Goal: Task Accomplishment & Management: Complete application form

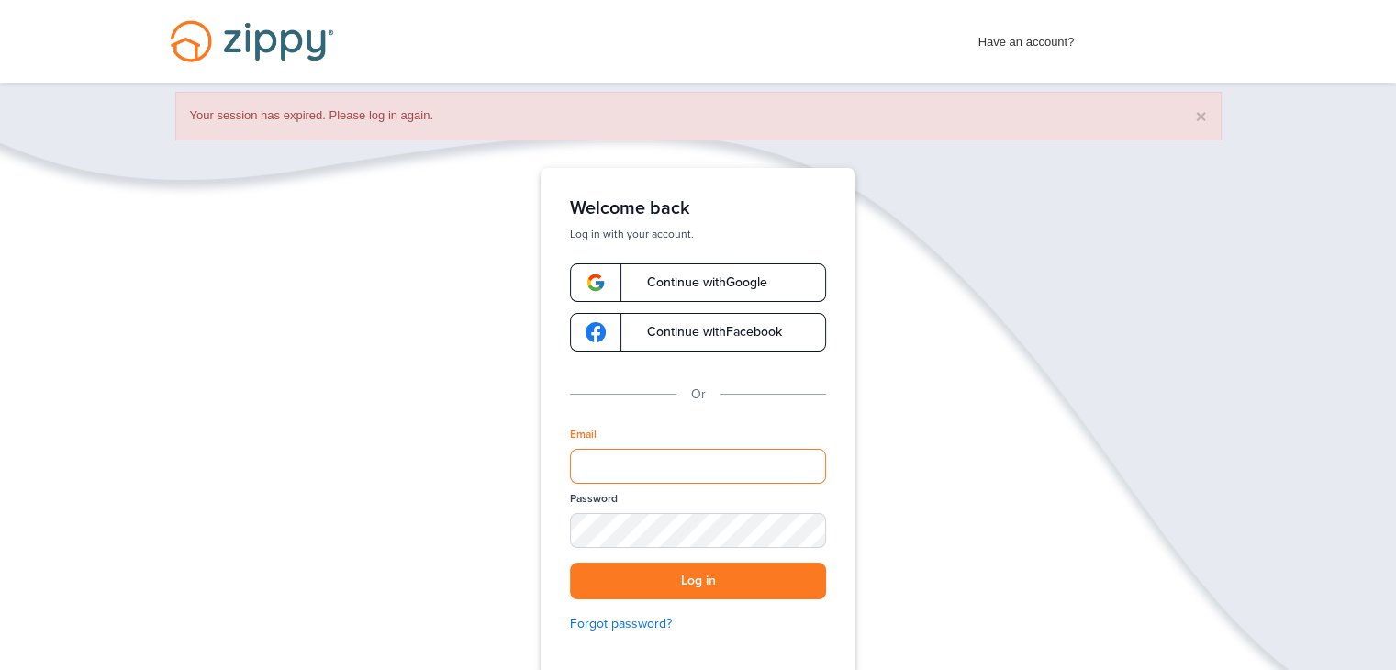
click at [655, 466] on input "Email" at bounding box center [698, 466] width 256 height 35
type input "**********"
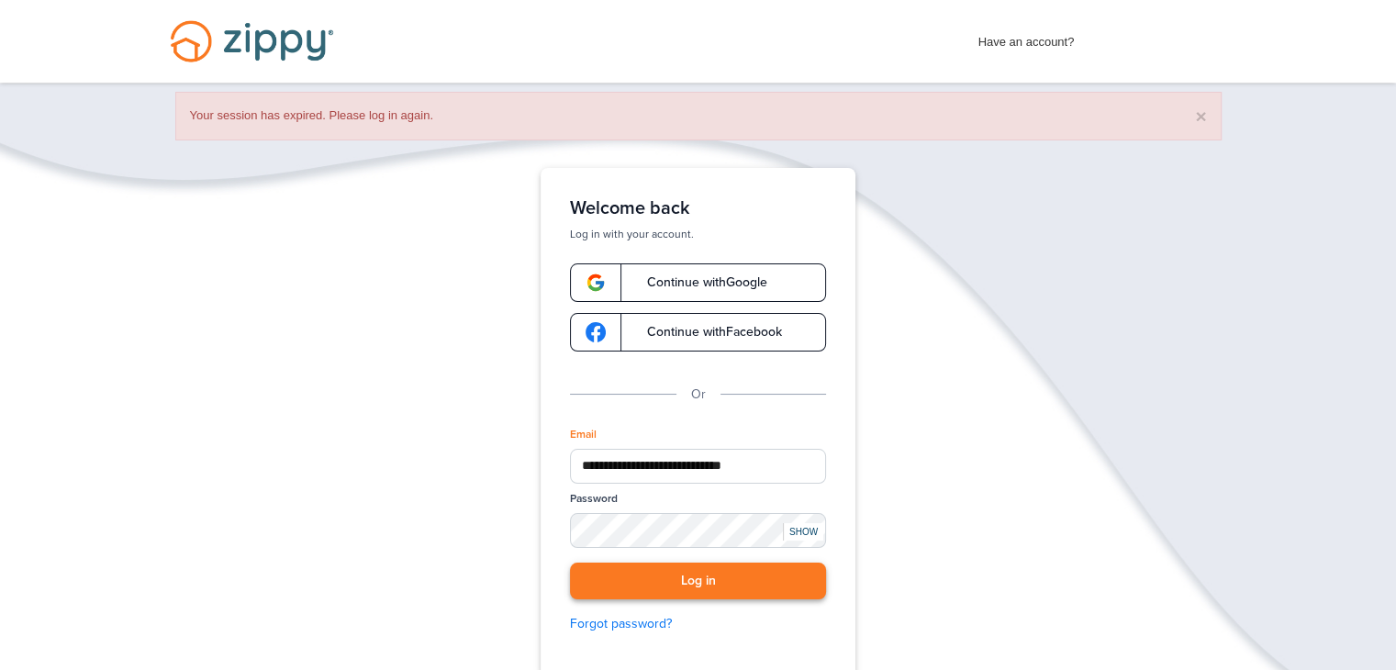
click at [742, 583] on button "Log in" at bounding box center [698, 582] width 256 height 38
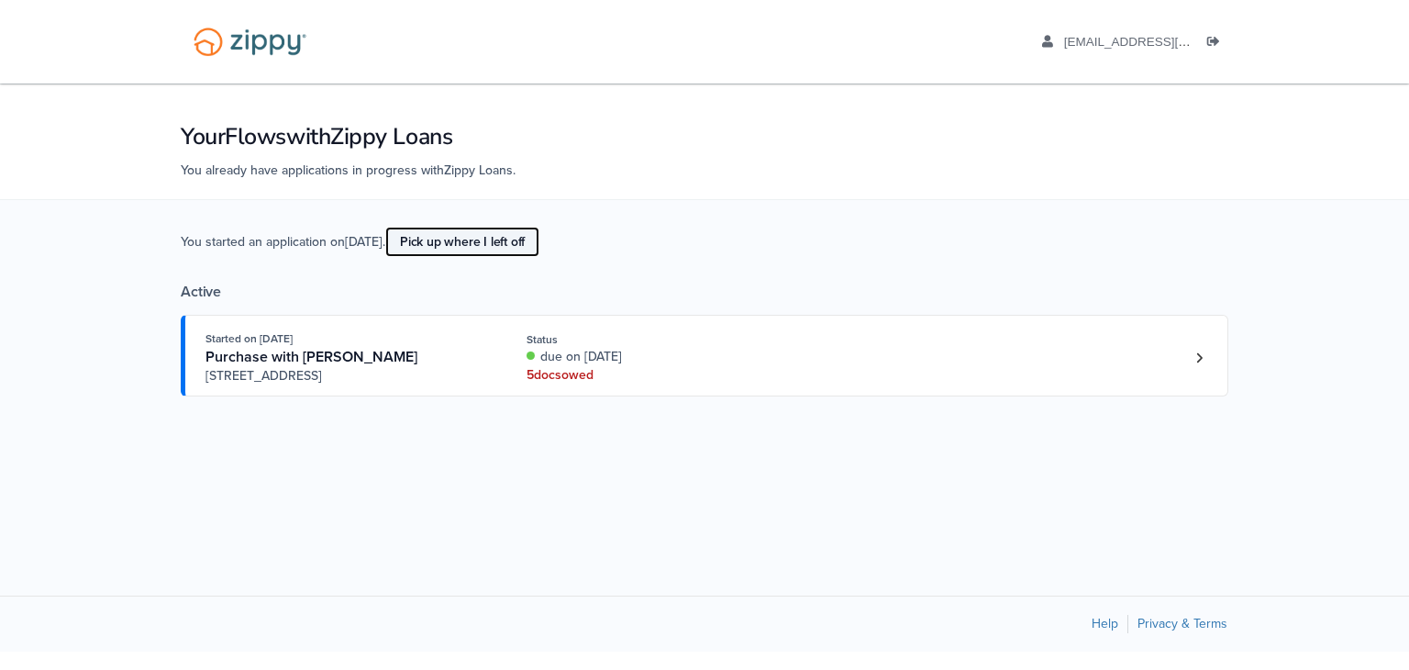
click at [513, 242] on link "Pick up where I left off" at bounding box center [462, 242] width 154 height 30
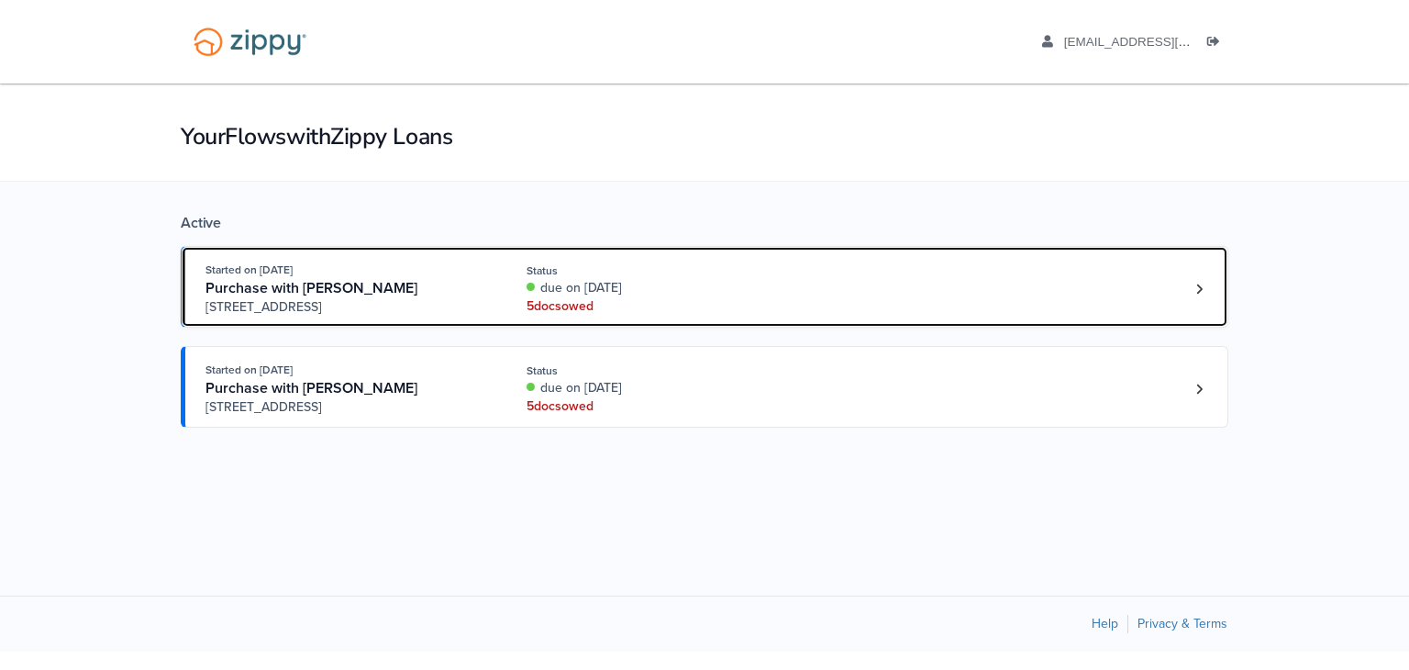
click at [1034, 283] on div "Started on [DATE] Purchase with [PERSON_NAME] [STREET_ADDRESS] Status due on [D…" at bounding box center [696, 289] width 980 height 56
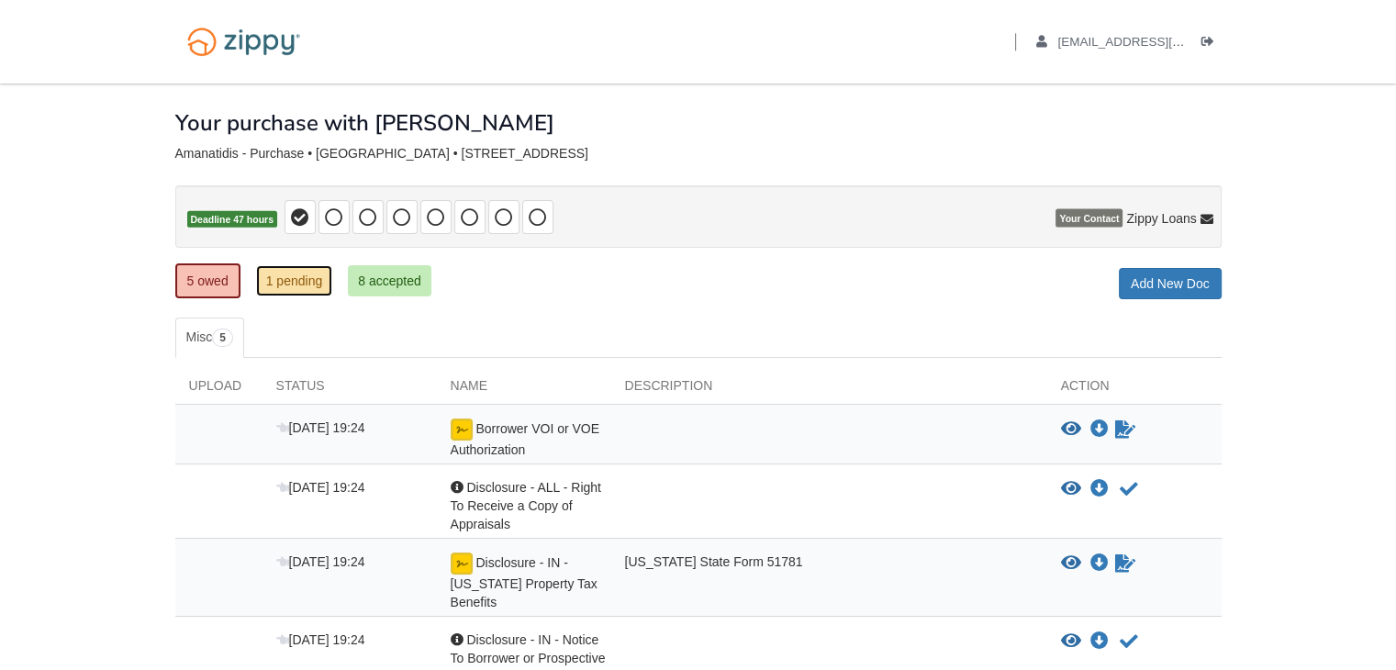
click at [301, 292] on link "1 pending" at bounding box center [294, 280] width 77 height 31
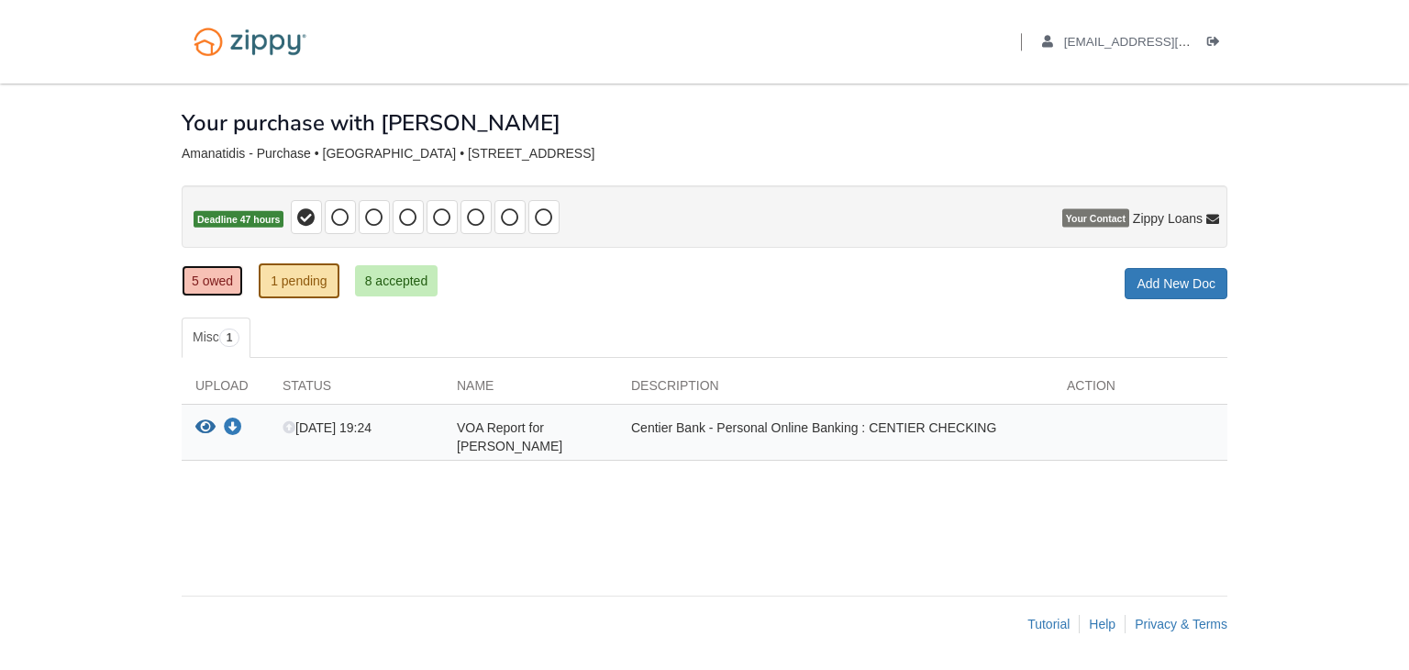
click at [213, 275] on link "5 owed" at bounding box center [212, 280] width 61 height 31
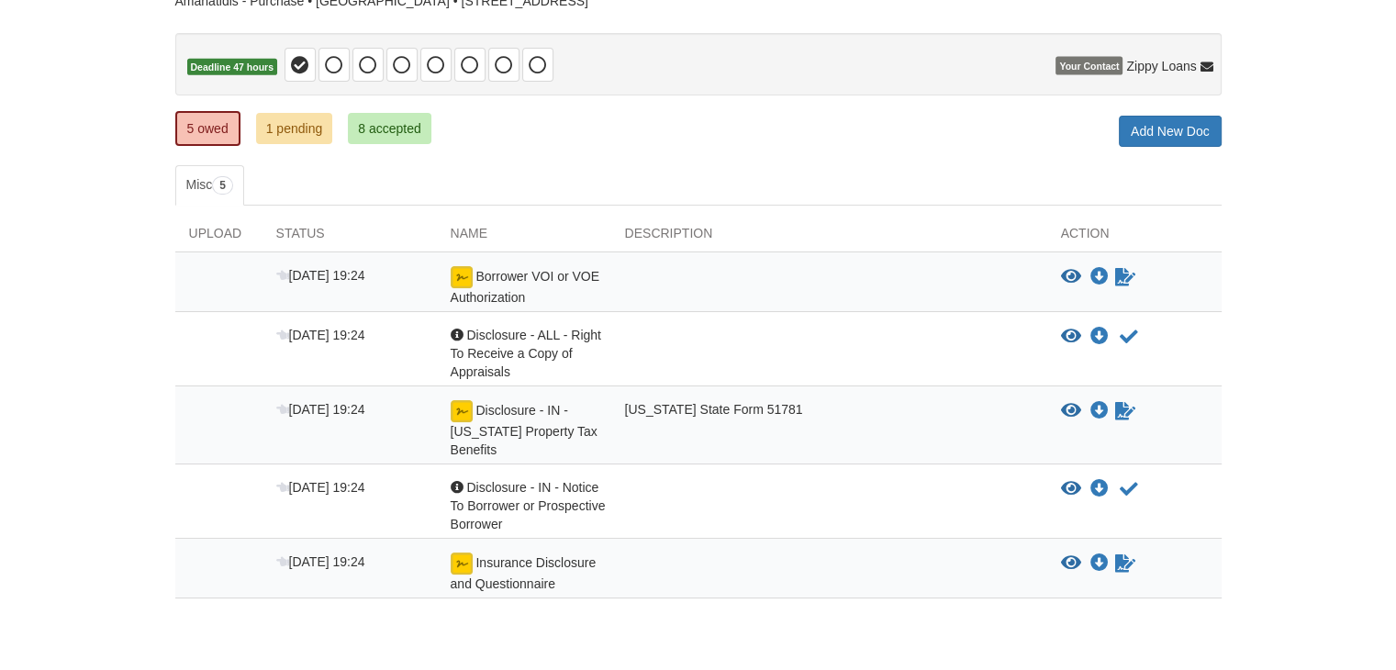
scroll to position [207, 0]
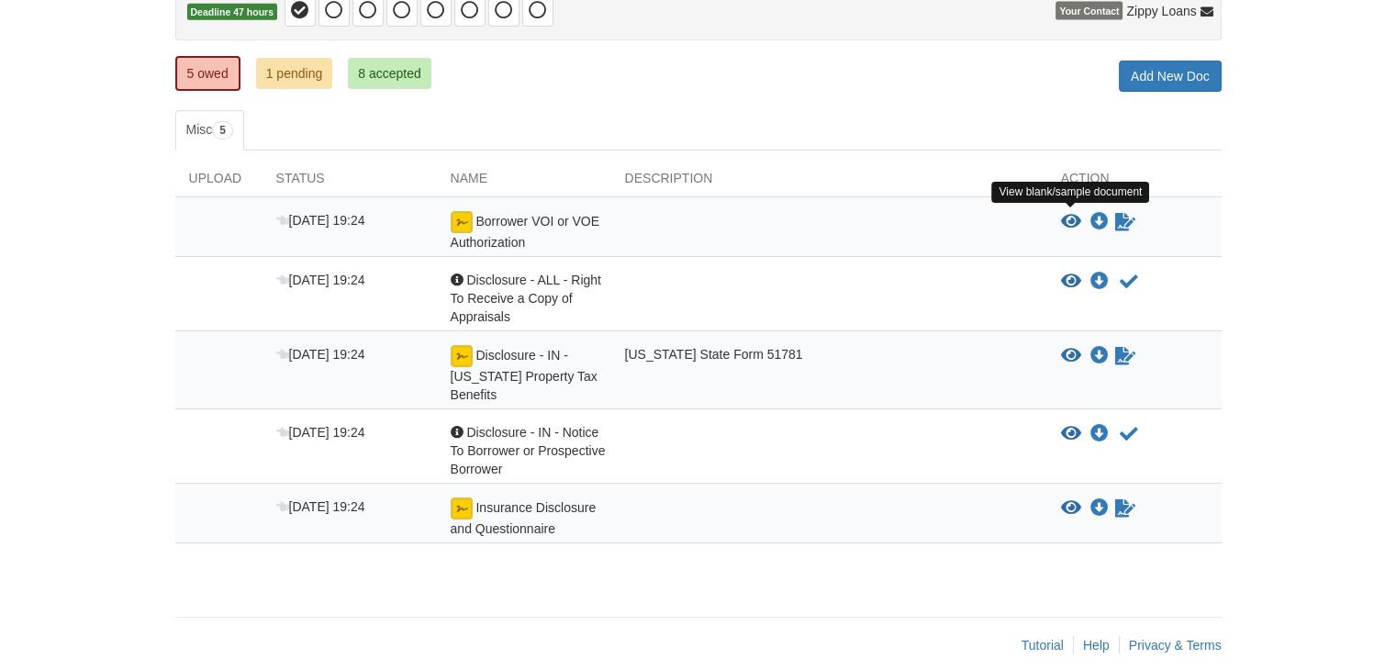
click at [1066, 220] on icon "View Borrower VOI or VOE Authorization" at bounding box center [1071, 222] width 20 height 18
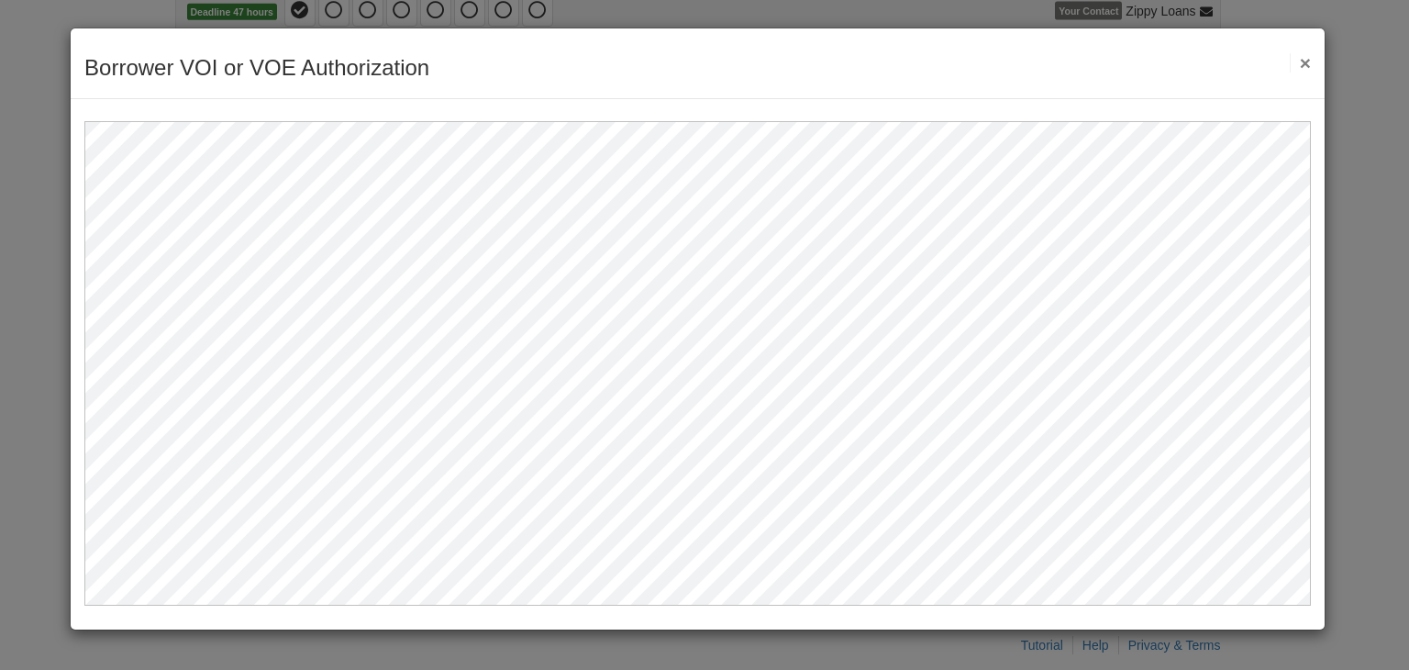
click at [1324, 236] on div at bounding box center [698, 352] width 1254 height 506
click at [1306, 63] on button "×" at bounding box center [1300, 62] width 21 height 19
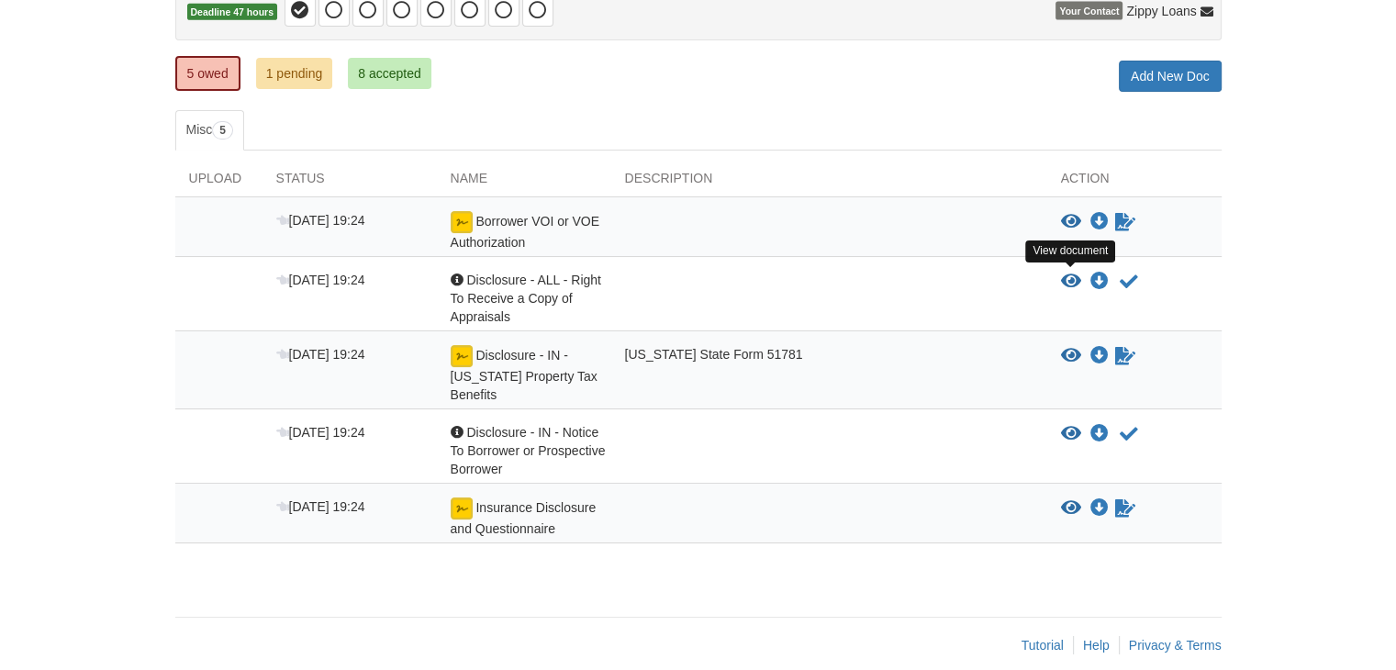
click at [1067, 276] on icon "View Disclosure - ALL - Right To Receive a Copy of Appraisals" at bounding box center [1071, 282] width 20 height 18
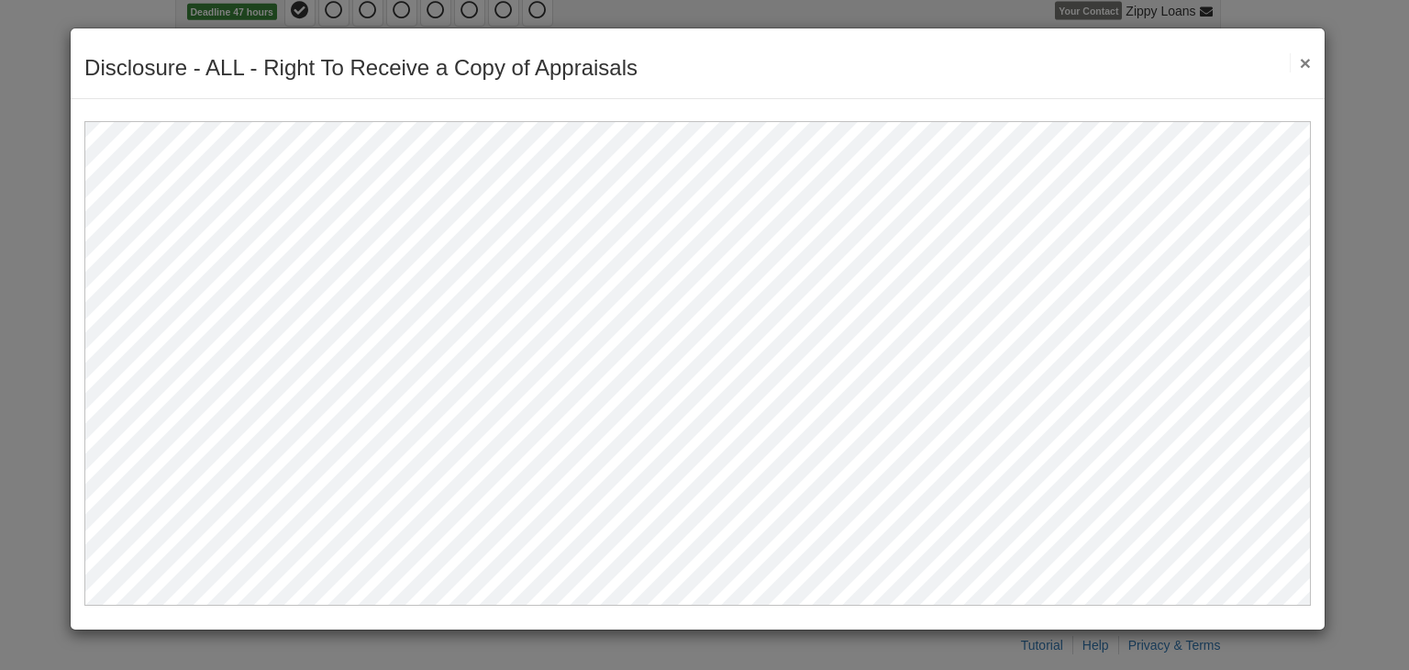
click at [1312, 62] on div "Disclosure - ALL - Right To Receive a Copy of Appraisals Save Cancel Previous D…" at bounding box center [698, 63] width 1254 height 71
click at [1305, 62] on button "×" at bounding box center [1300, 62] width 21 height 19
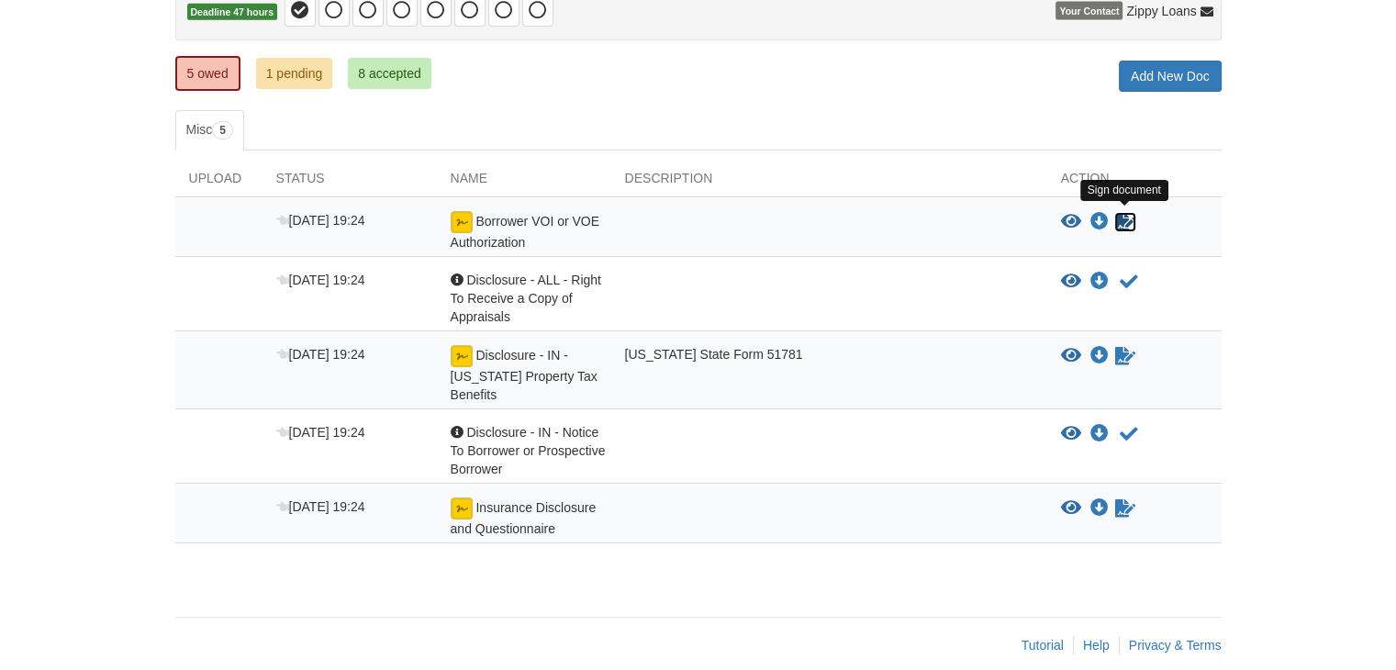
click at [1120, 218] on icon "Sign Form" at bounding box center [1125, 222] width 20 height 18
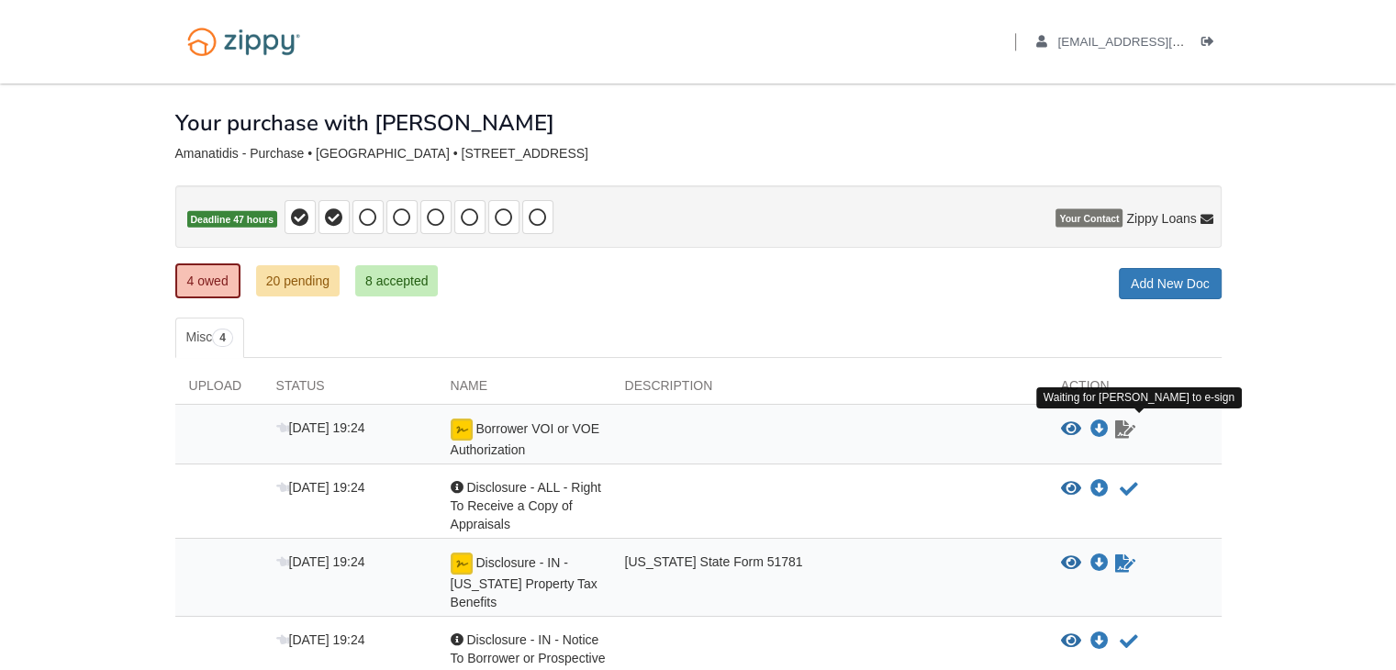
click at [1123, 431] on icon "Waiting for your co-borrower to e-sign" at bounding box center [1125, 429] width 20 height 18
click at [1122, 429] on icon "Waiting for your co-borrower to e-sign" at bounding box center [1125, 429] width 20 height 18
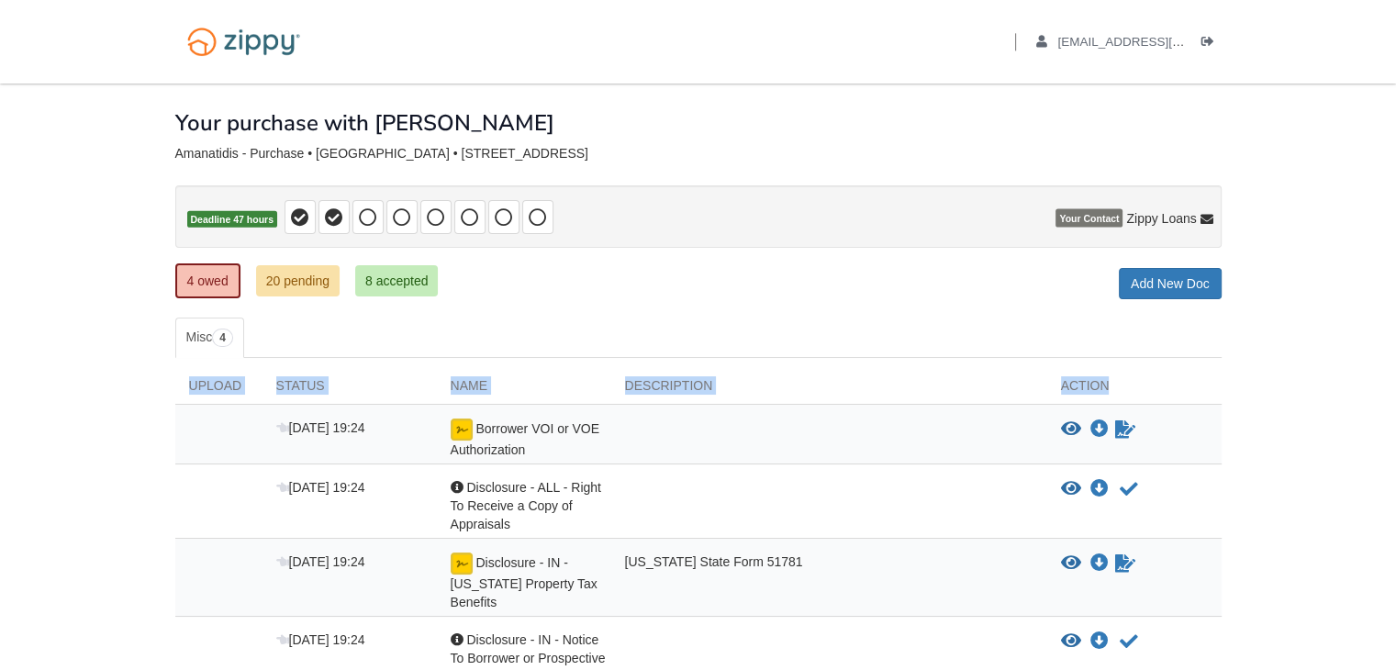
drag, startPoint x: 1391, startPoint y: 302, endPoint x: 1398, endPoint y: 384, distance: 82.0
click at [1395, 384] on html "Back to My Flows miranda.marie.adkins@gmail.com Logout ×" at bounding box center [698, 419] width 1396 height 839
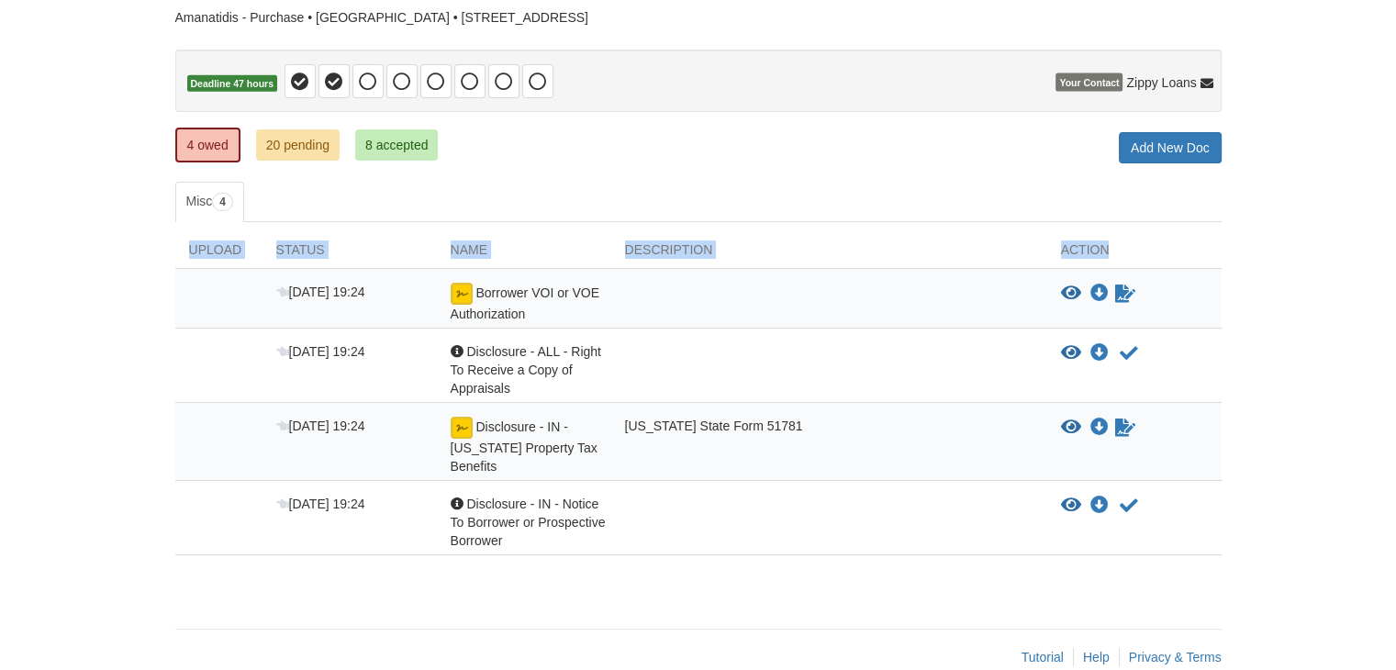
scroll to position [165, 0]
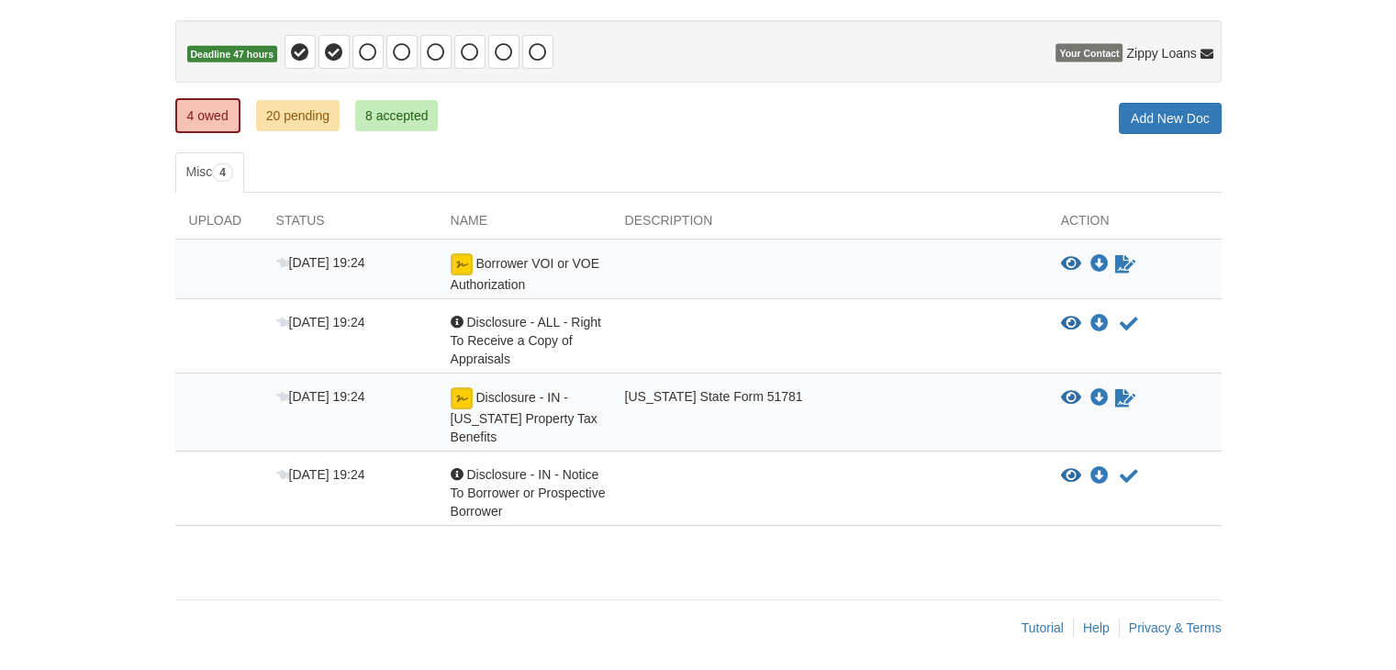
click at [194, 452] on div "Aug 29 19:24 Acknowledgement Disclosure - IN - Notice To Borrower or Prospectiv…" at bounding box center [698, 488] width 1046 height 74
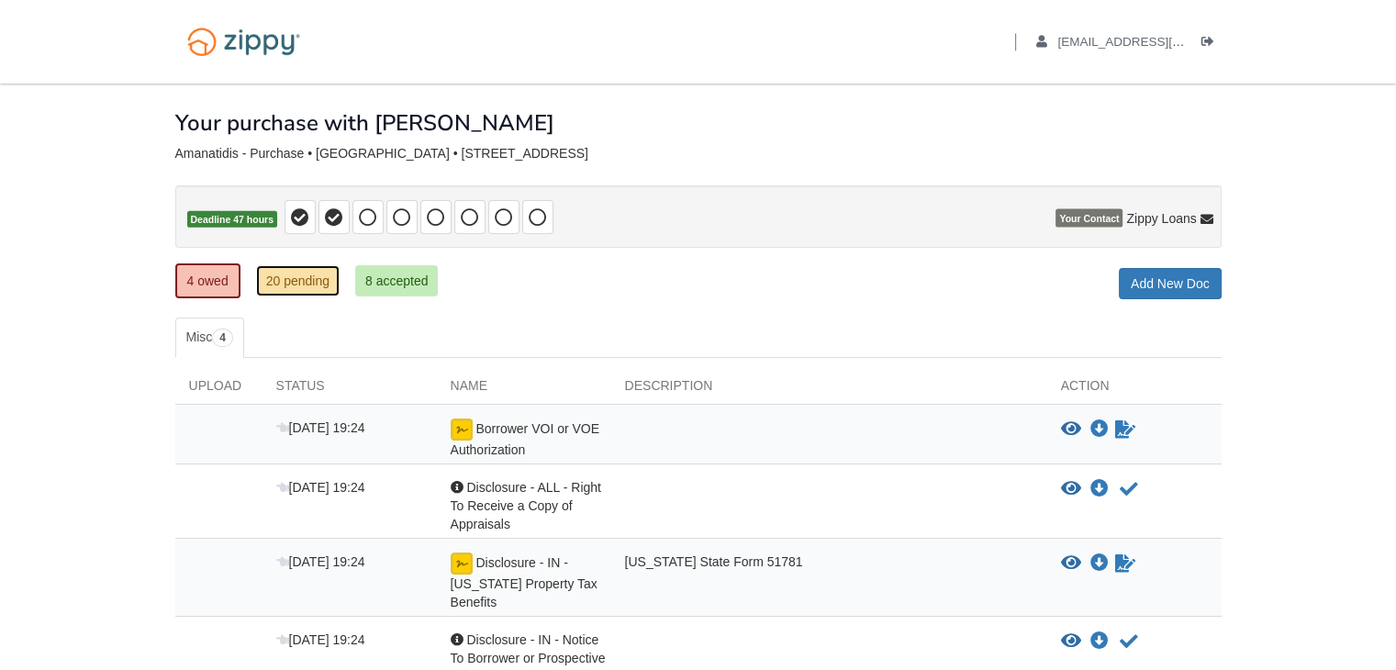
click at [318, 276] on link "20 pending" at bounding box center [298, 280] width 84 height 31
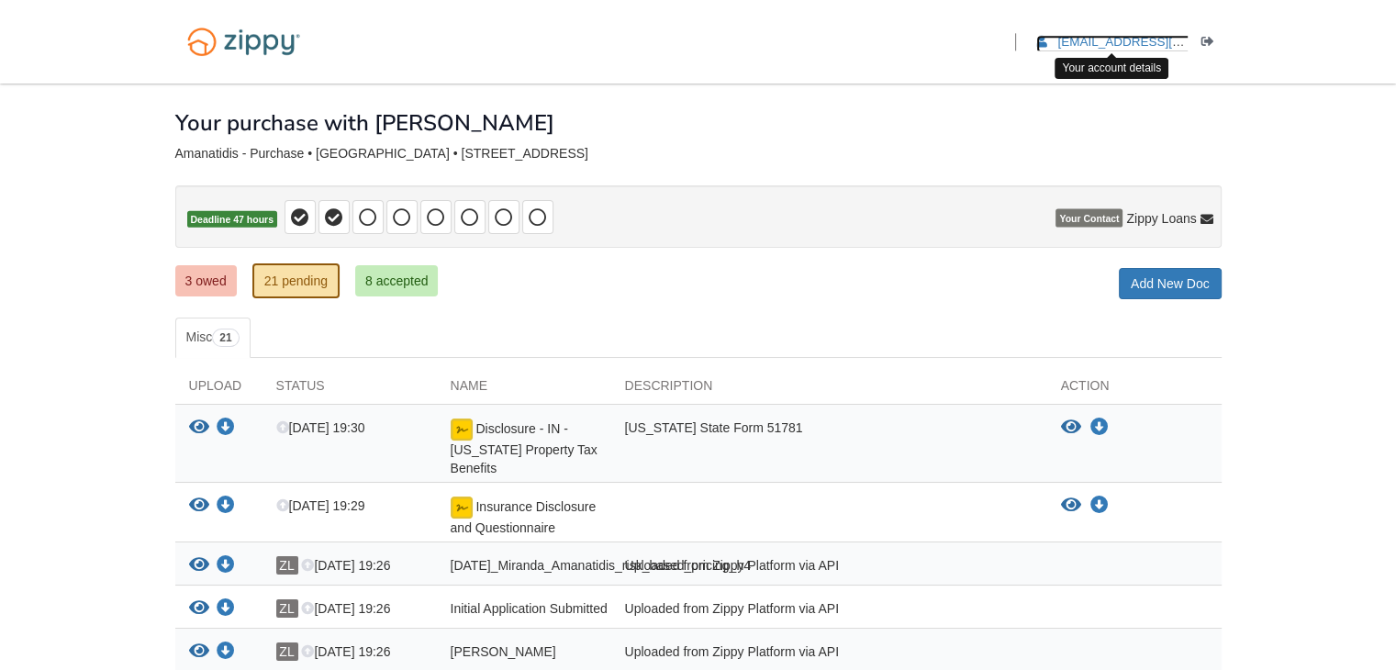
click at [1097, 37] on span "[EMAIL_ADDRESS][PERSON_NAME][PERSON_NAME][DOMAIN_NAME]" at bounding box center [1264, 42] width 414 height 14
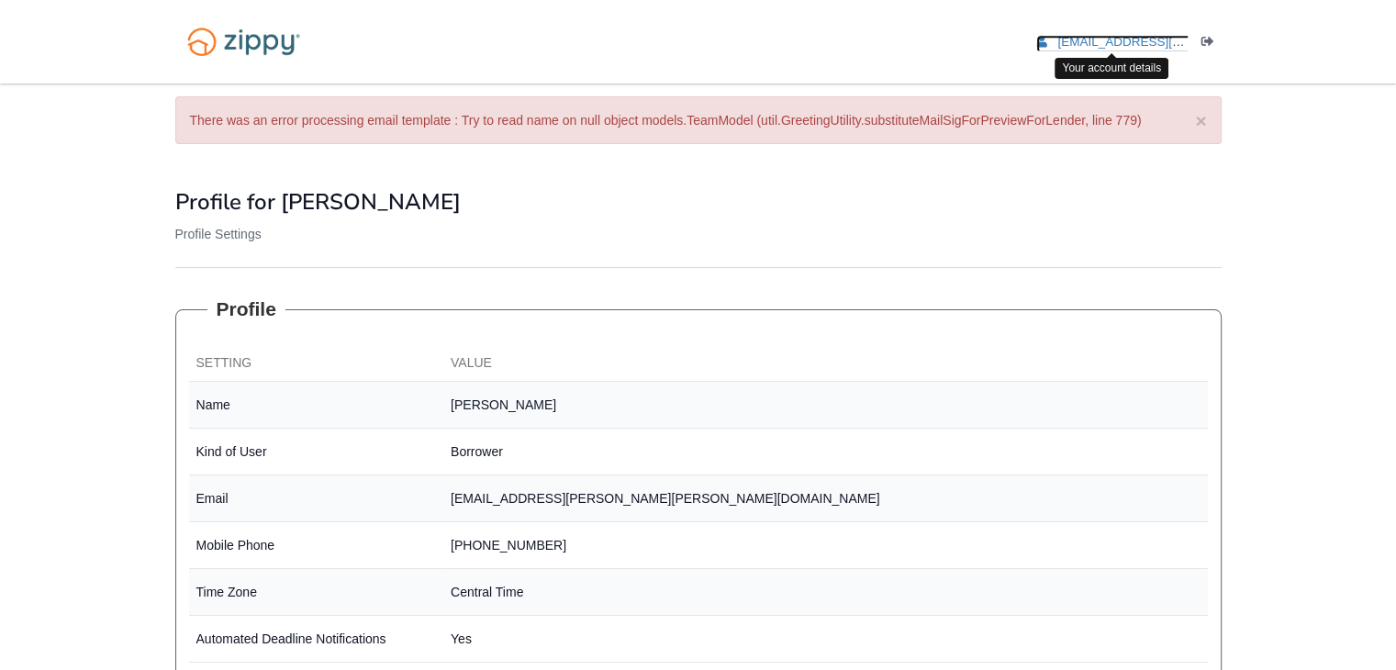
click at [1159, 38] on span "[EMAIL_ADDRESS][PERSON_NAME][PERSON_NAME][DOMAIN_NAME]" at bounding box center [1264, 42] width 414 height 14
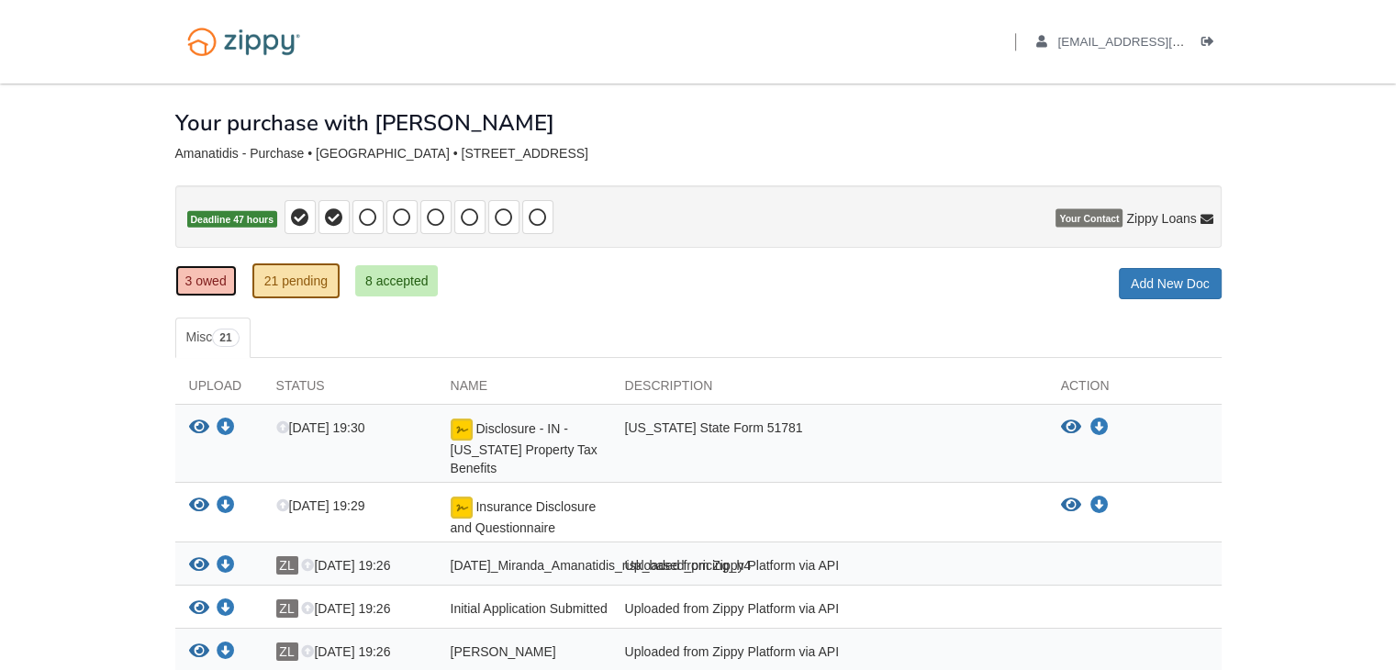
click at [198, 277] on link "3 owed" at bounding box center [205, 280] width 61 height 31
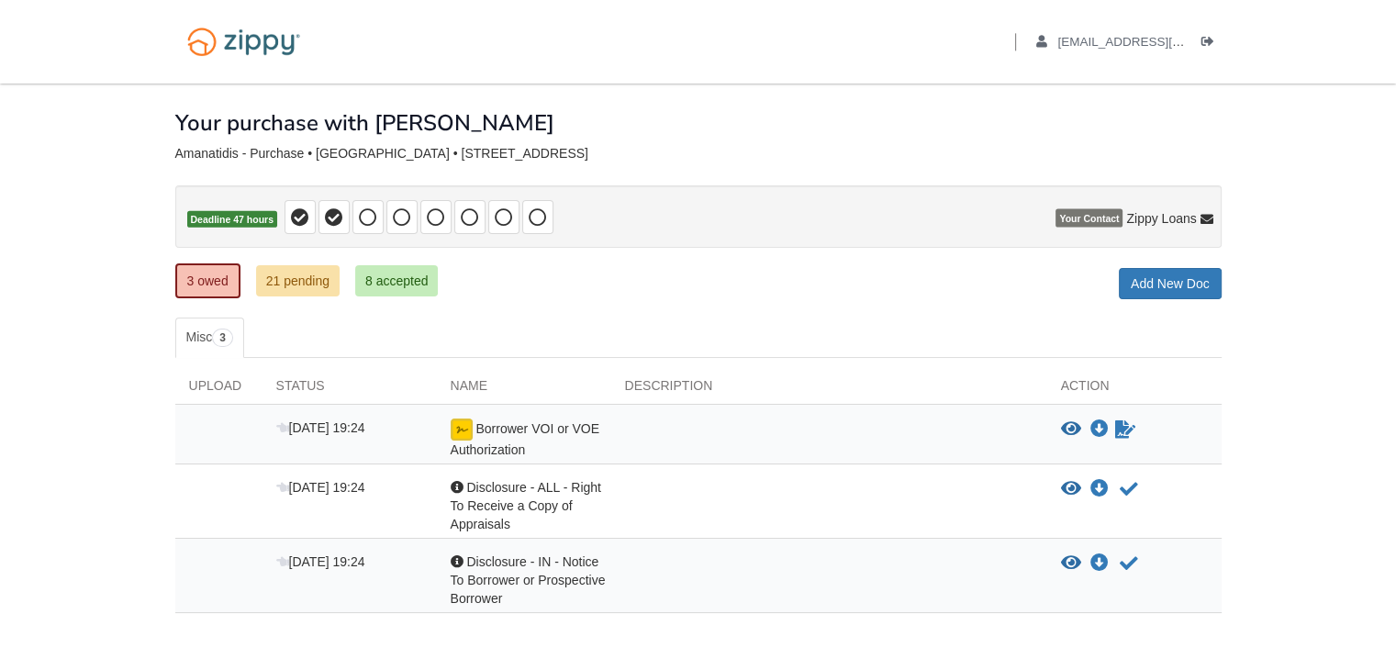
click at [472, 420] on div "Borrower VOI or VOE Authorization" at bounding box center [524, 438] width 174 height 40
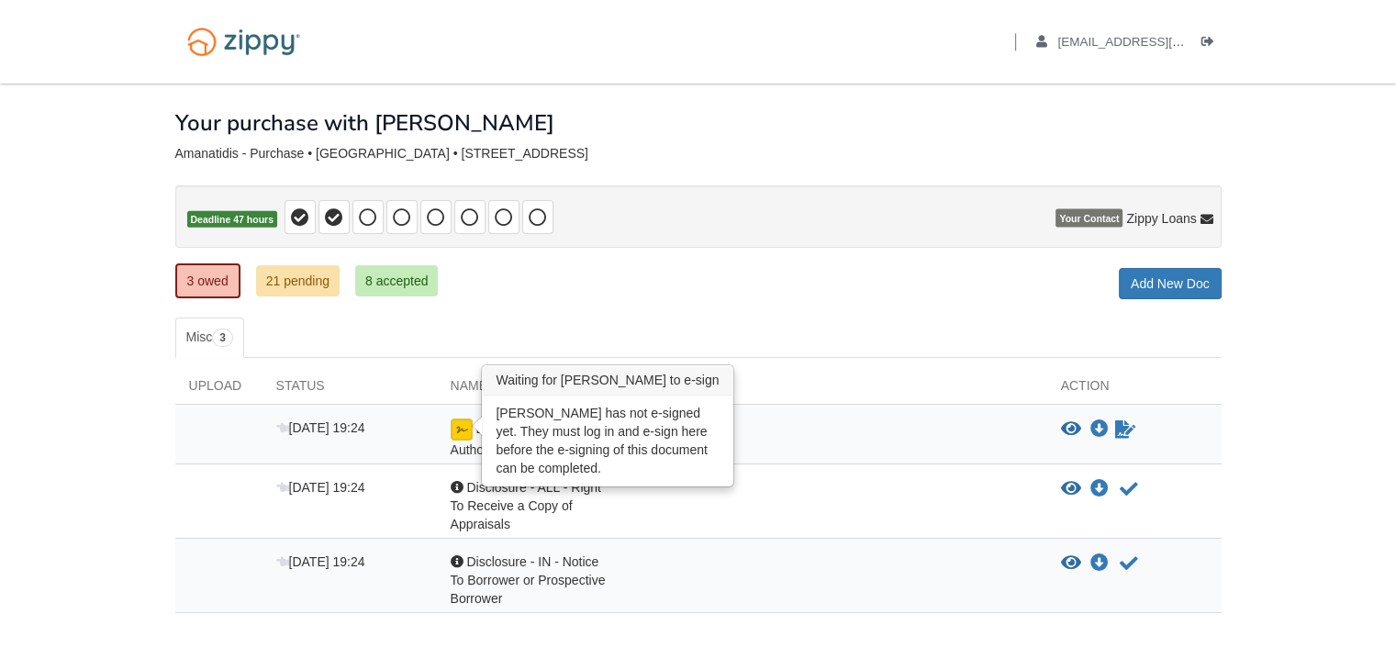
click at [462, 426] on img at bounding box center [462, 429] width 22 height 22
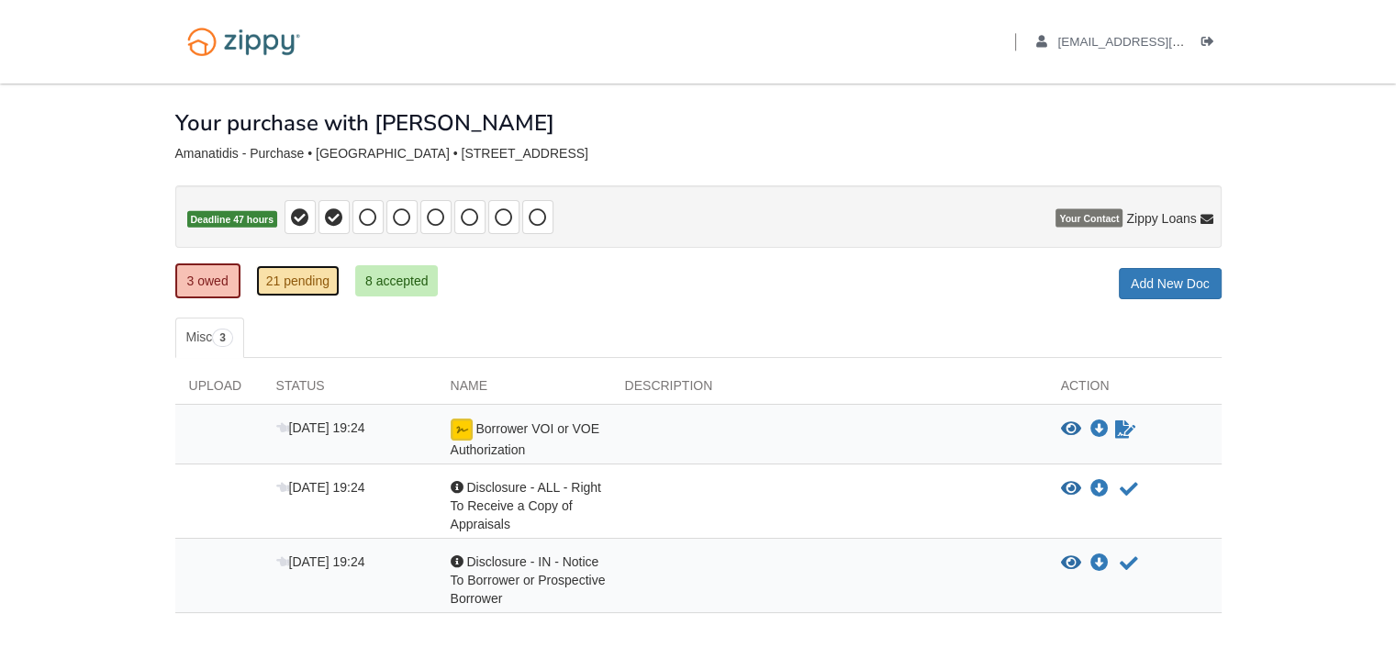
click at [284, 291] on link "21 pending" at bounding box center [298, 280] width 84 height 31
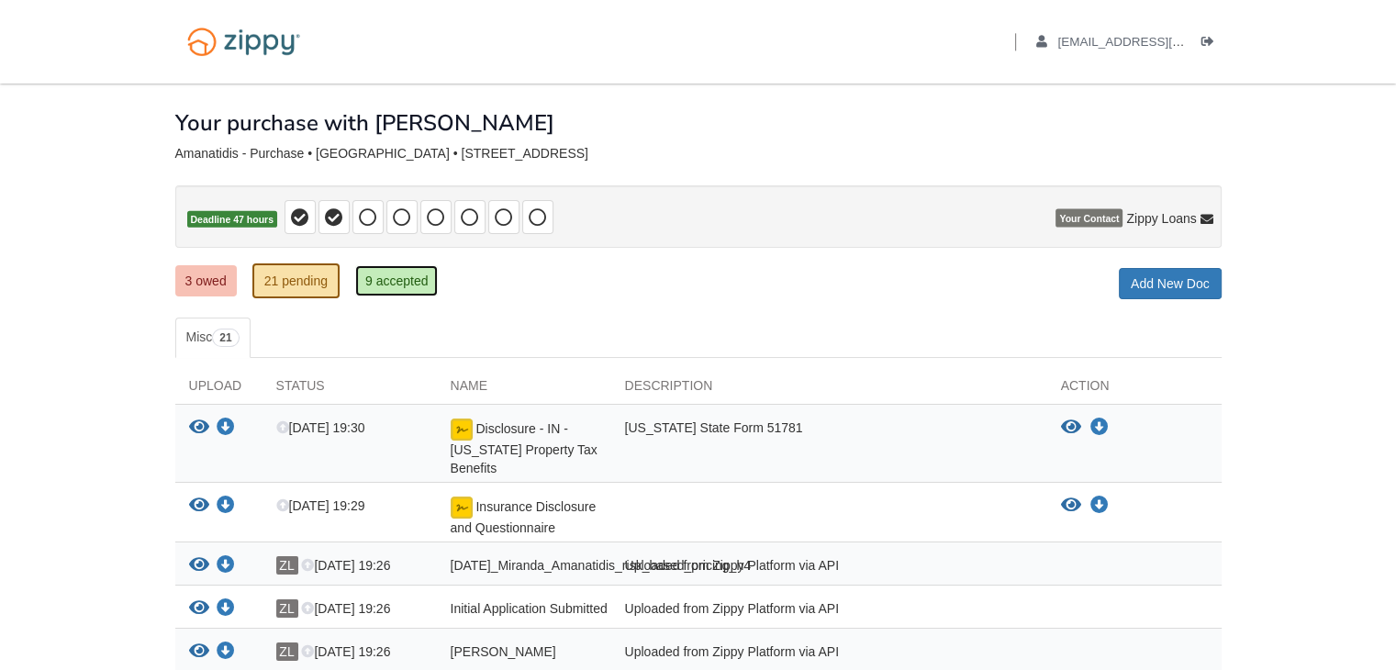
click at [417, 286] on link "9 accepted" at bounding box center [397, 280] width 84 height 31
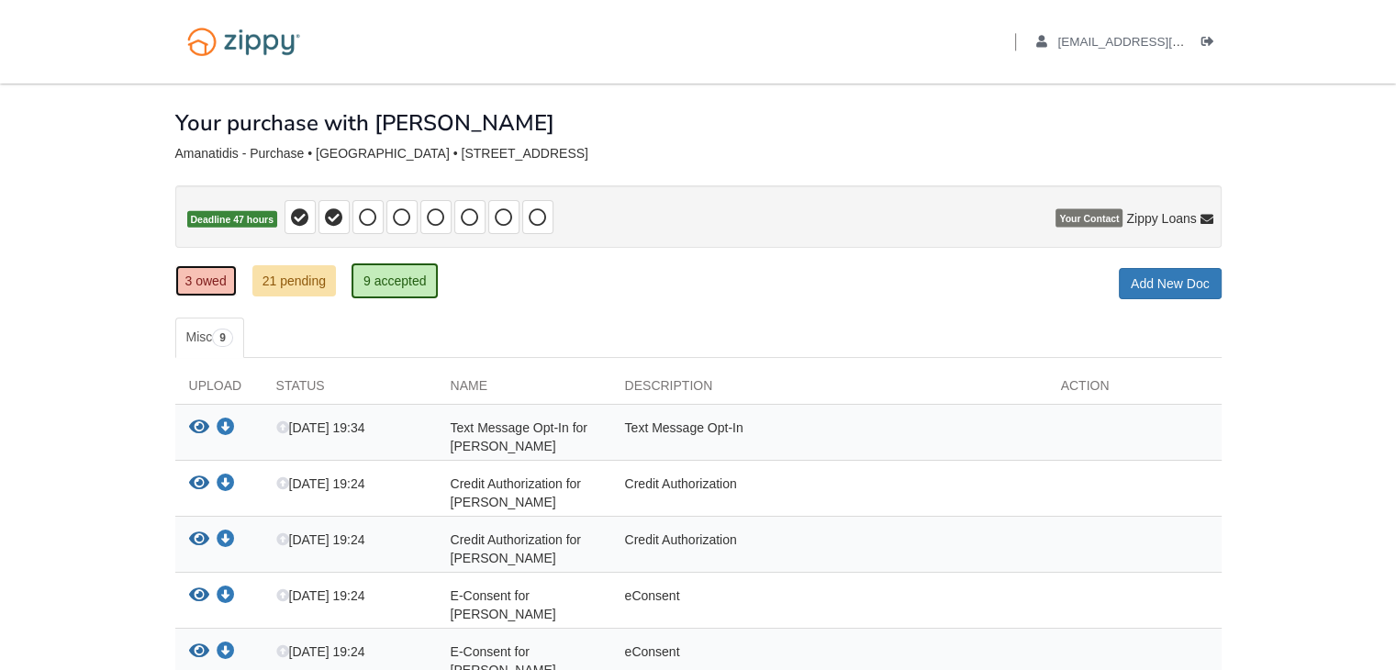
click at [221, 284] on link "3 owed" at bounding box center [205, 280] width 61 height 31
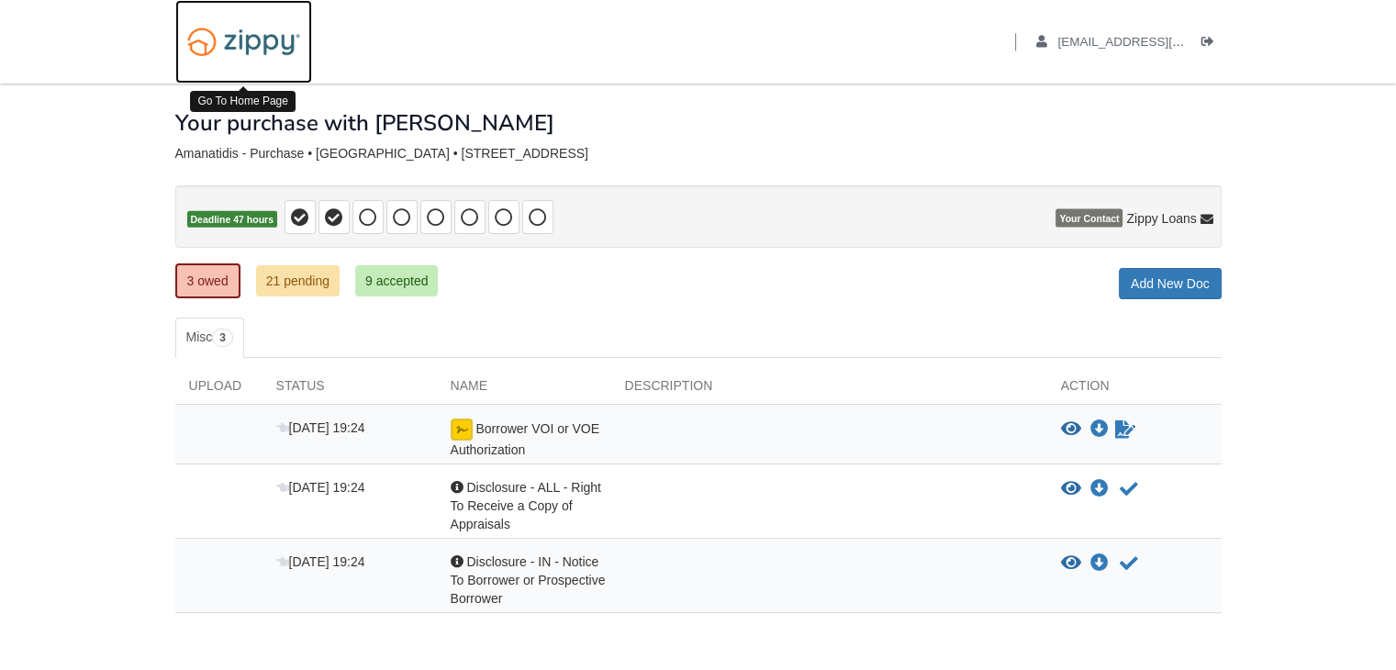
click at [209, 42] on img at bounding box center [243, 41] width 137 height 47
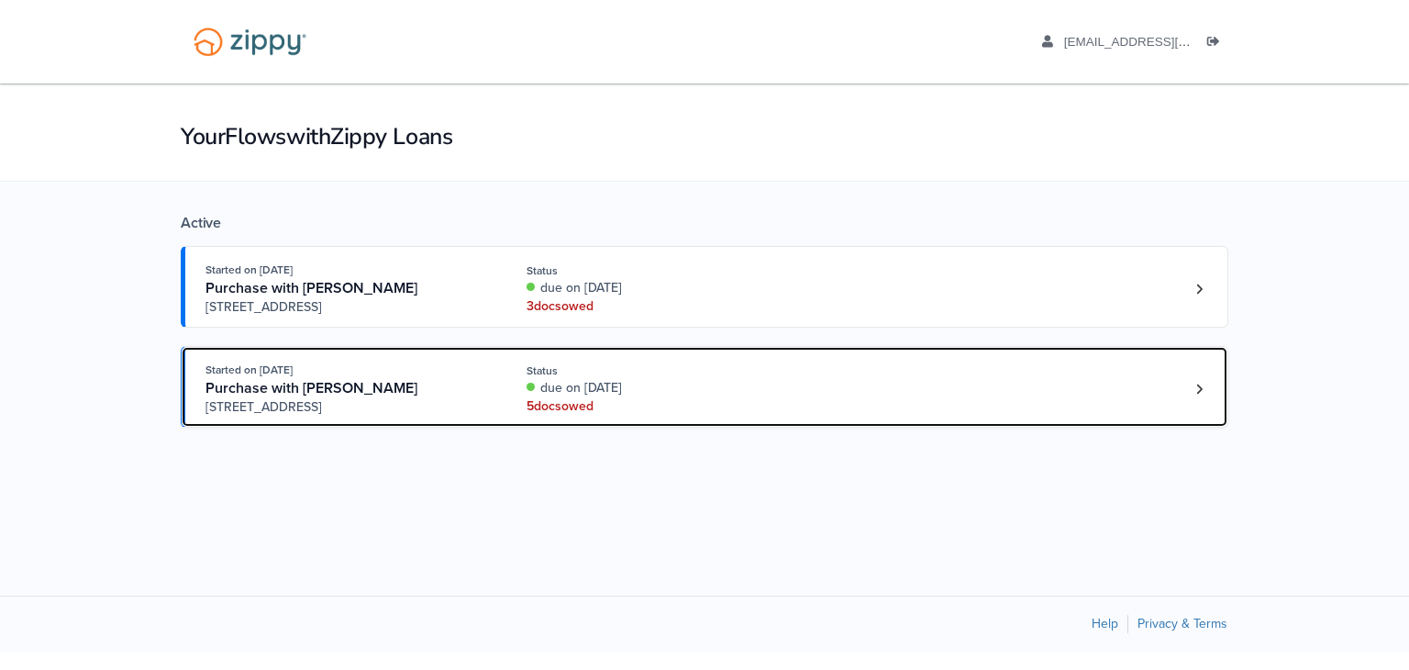
click at [578, 383] on div "due on [DATE]" at bounding box center [649, 388] width 245 height 18
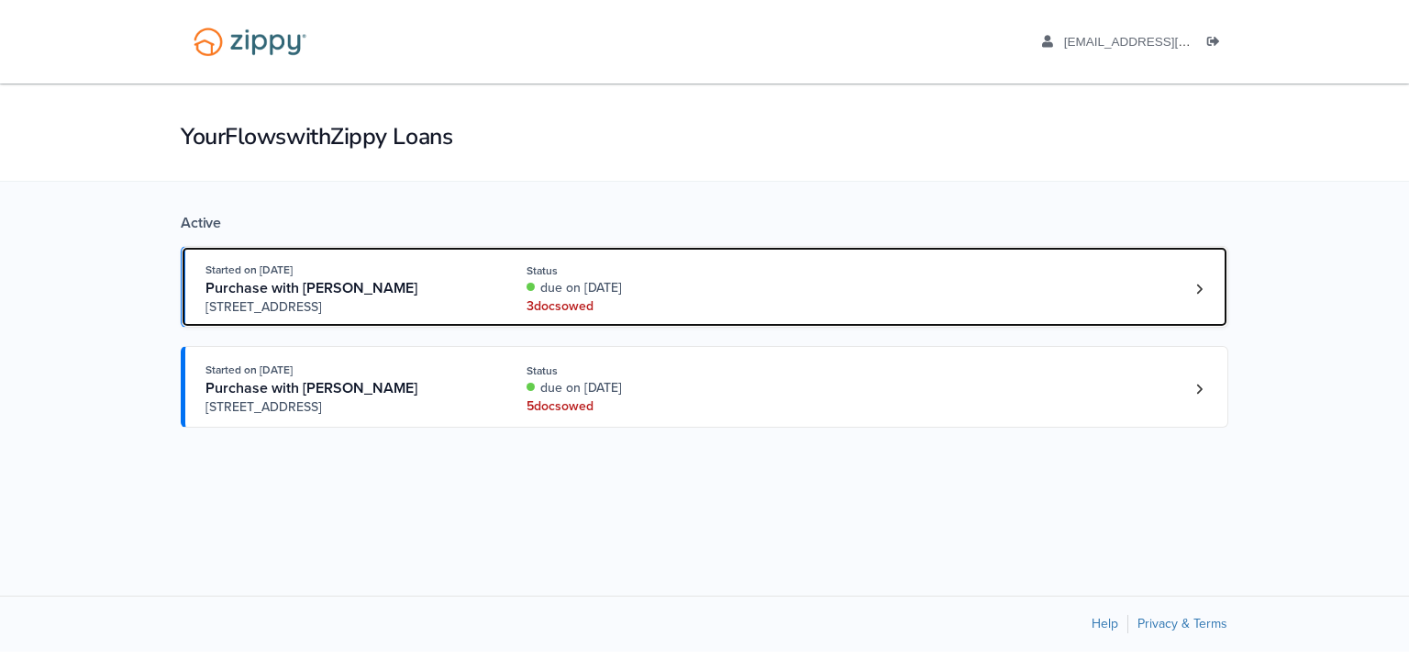
click at [396, 286] on div "Purchase with Amy Nichols" at bounding box center [346, 288] width 280 height 19
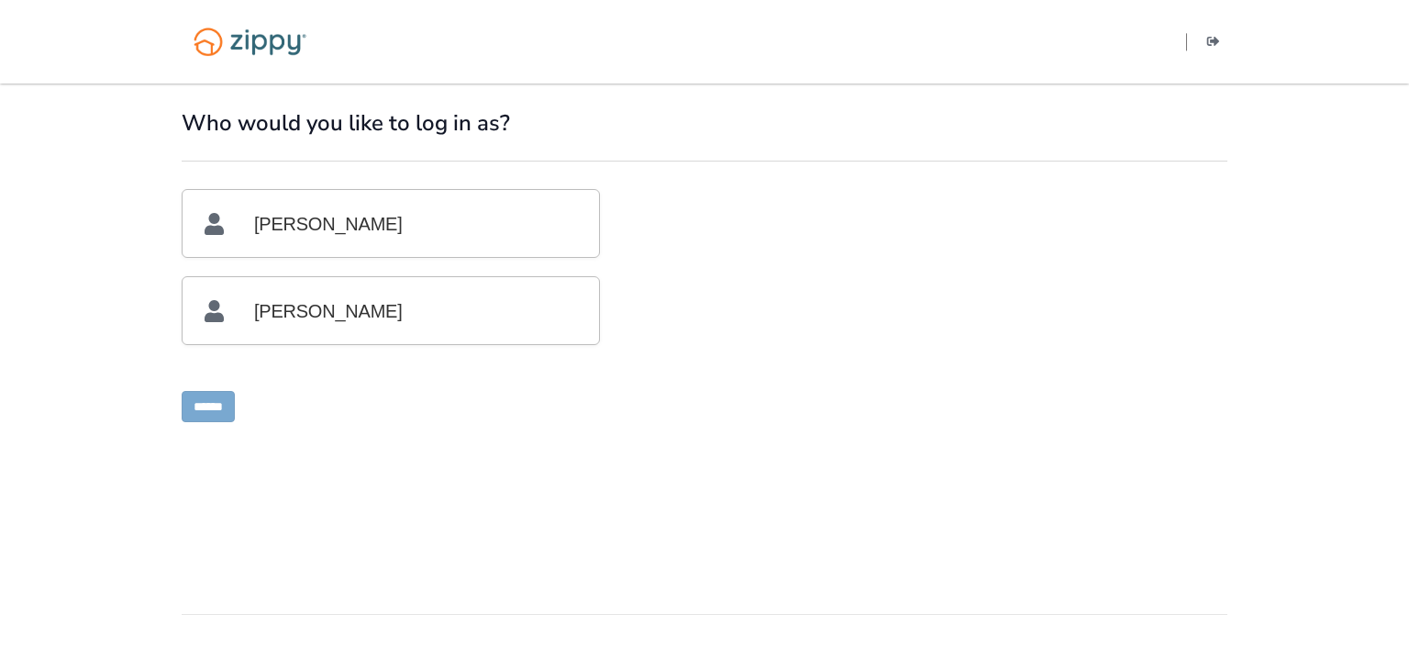
click at [386, 306] on p "Amy Nichols" at bounding box center [391, 310] width 373 height 67
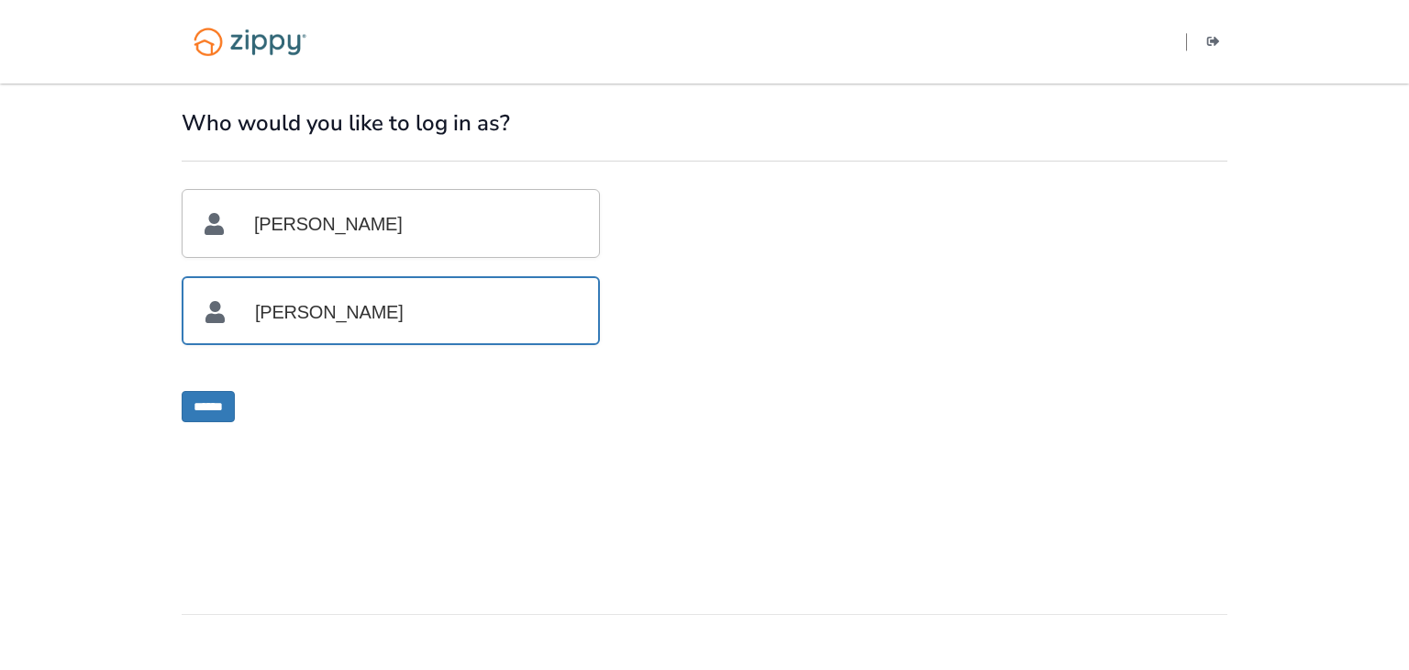
click at [383, 235] on p "Miranda Amanatidis" at bounding box center [391, 223] width 373 height 67
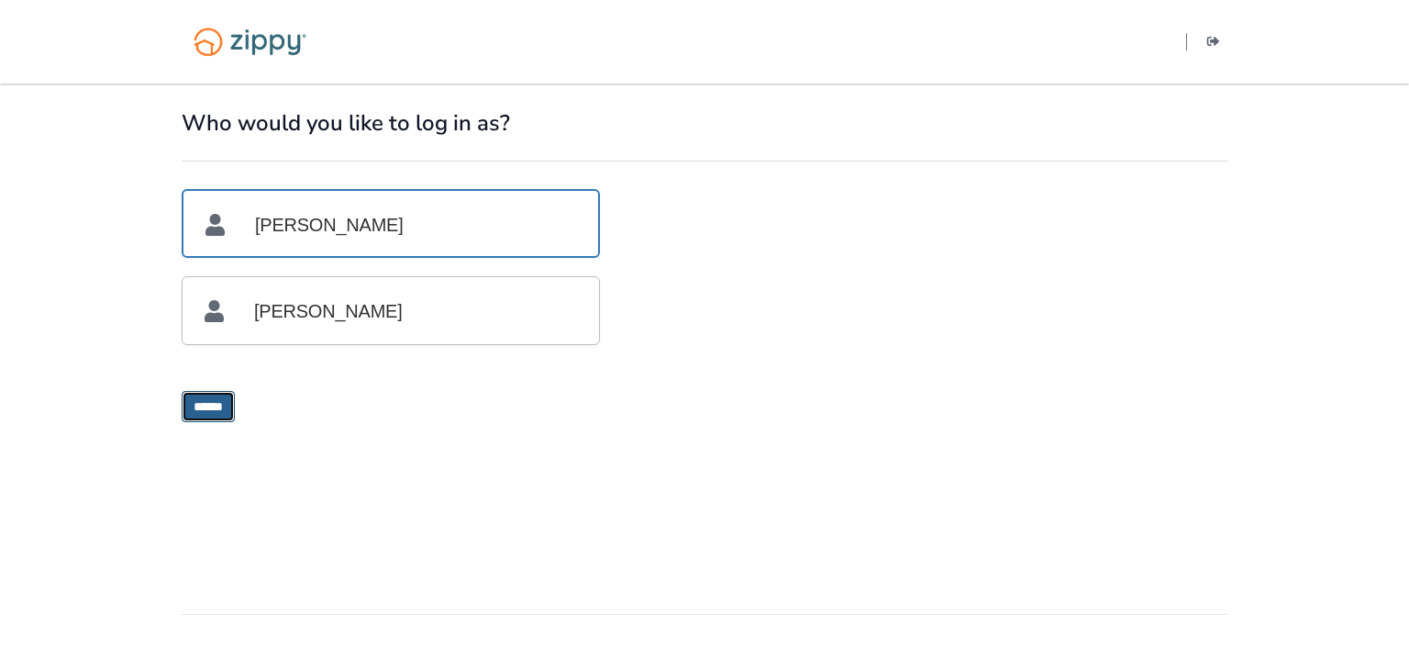
click at [221, 413] on input "******" at bounding box center [208, 406] width 53 height 31
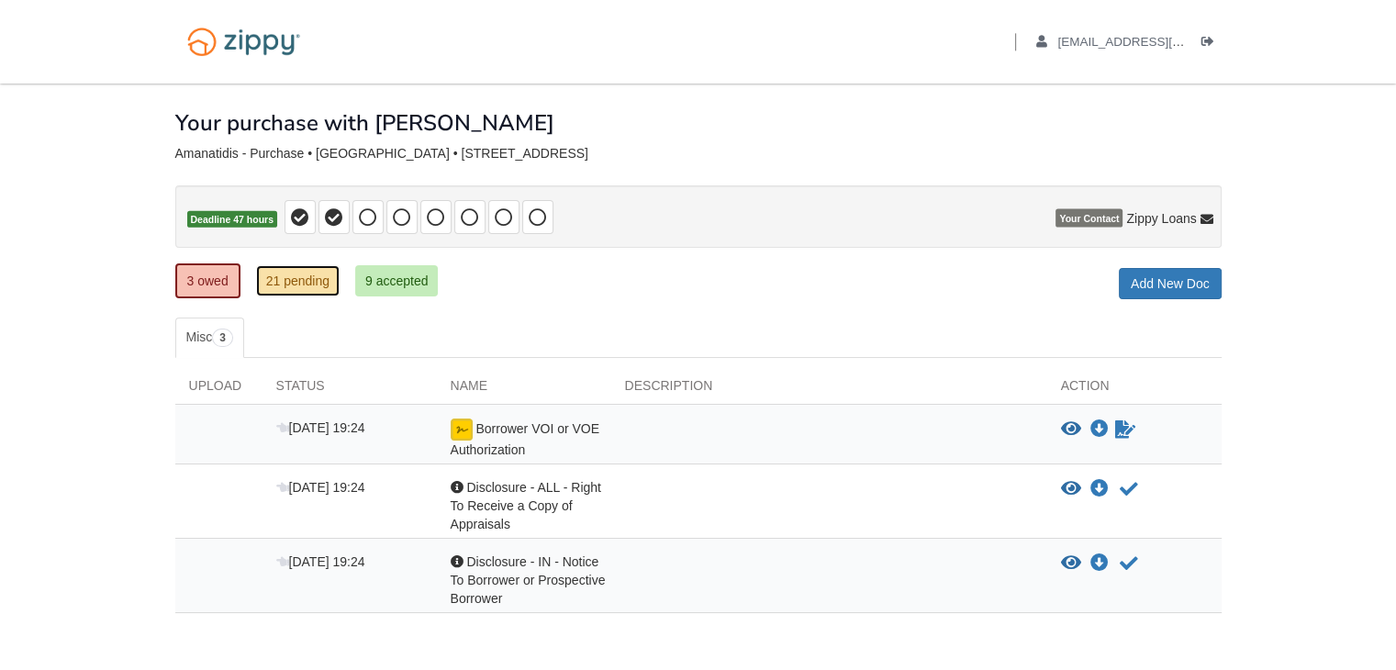
click at [318, 283] on link "21 pending" at bounding box center [298, 280] width 84 height 31
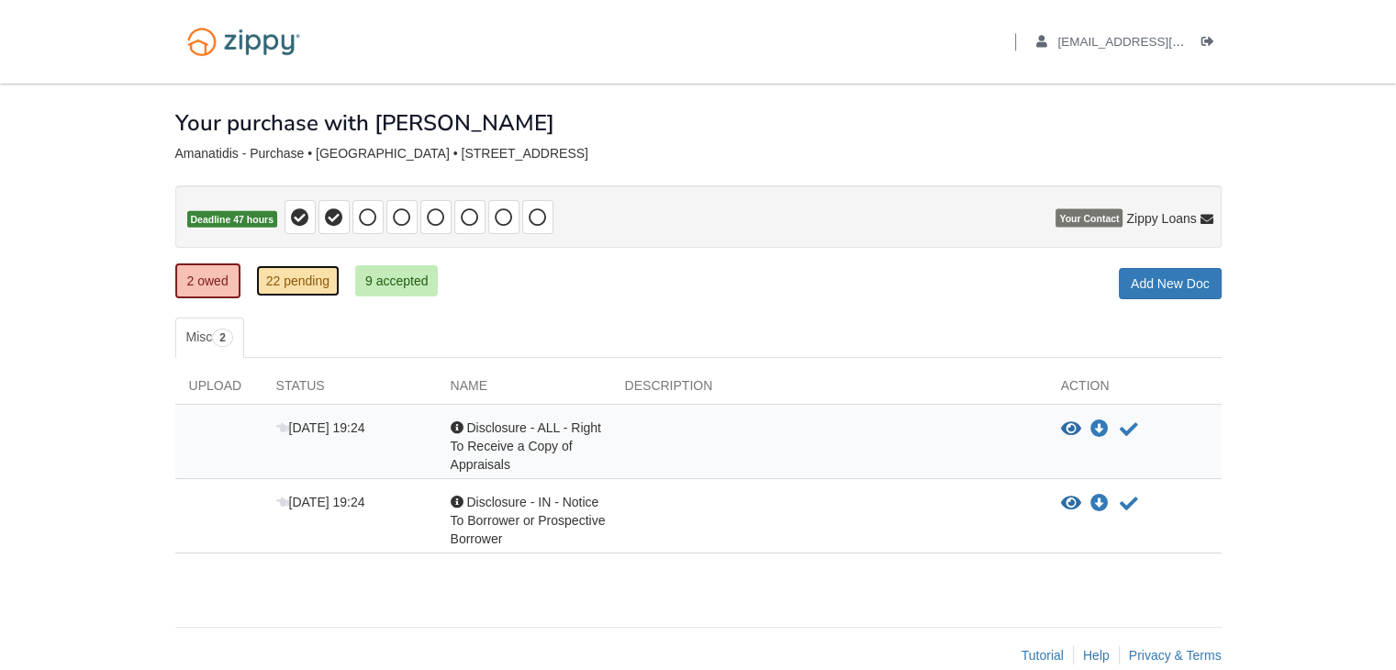
click at [294, 273] on link "22 pending" at bounding box center [298, 280] width 84 height 31
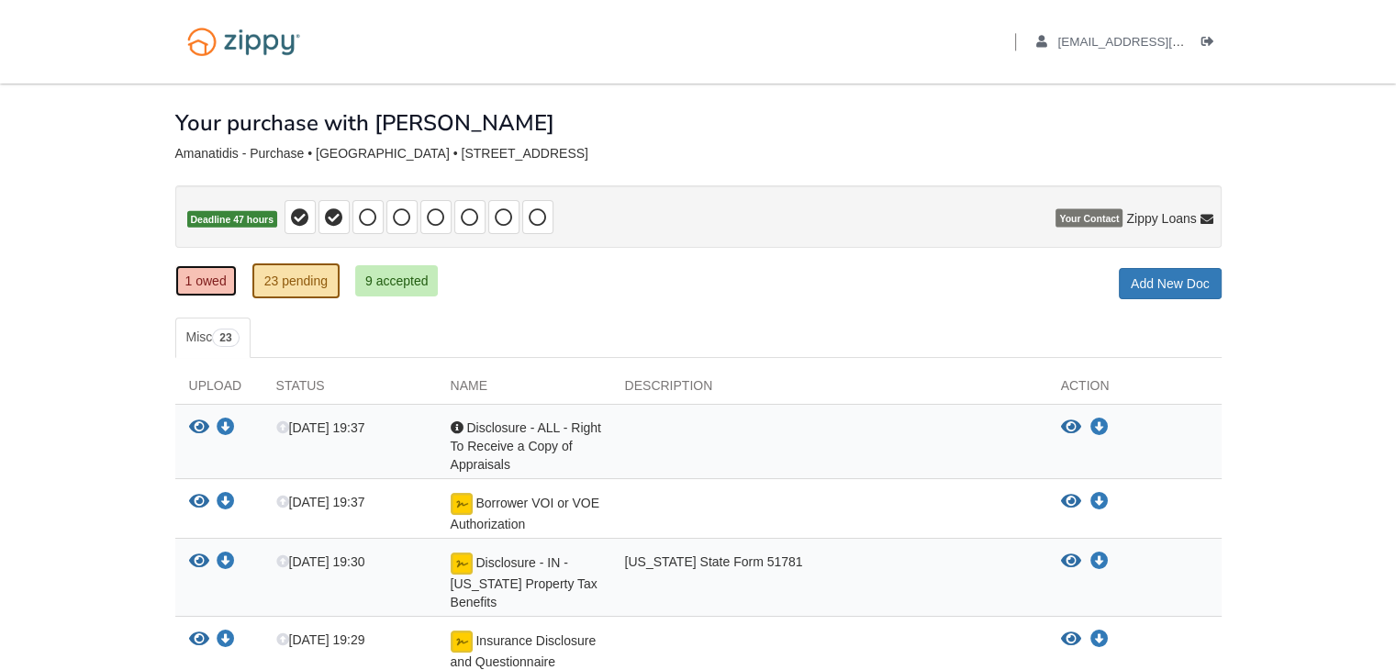
click at [206, 288] on link "1 owed" at bounding box center [205, 280] width 61 height 31
